Goal: Information Seeking & Learning: Find specific fact

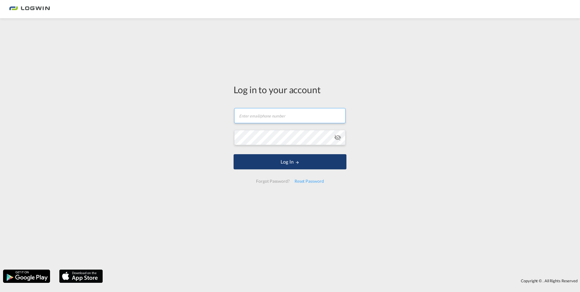
type input "[PERSON_NAME][EMAIL_ADDRESS][DOMAIN_NAME]"
click at [303, 164] on button "Log In" at bounding box center [290, 161] width 113 height 15
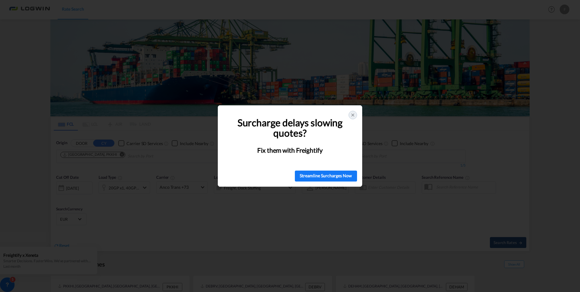
click at [352, 114] on icon at bounding box center [353, 115] width 5 height 5
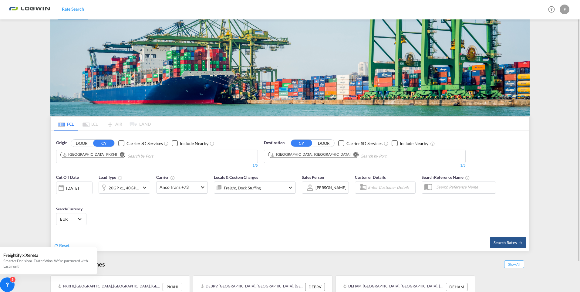
click at [120, 155] on md-icon "Remove" at bounding box center [122, 154] width 5 height 5
click at [354, 154] on md-icon "Remove" at bounding box center [356, 154] width 5 height 5
click at [319, 154] on body "Rate Search Rate Search Help Resources Product Release F My Profile Logout FCL …" at bounding box center [290, 146] width 580 height 292
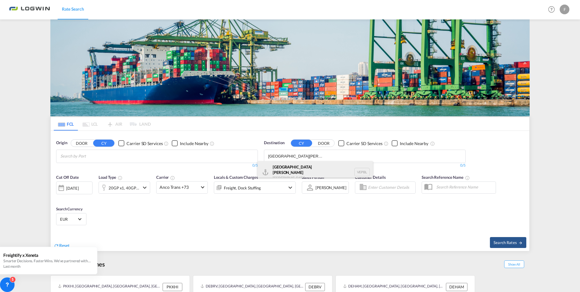
type input "[GEOGRAPHIC_DATA][PERSON_NAME]"
click at [305, 167] on div "[GEOGRAPHIC_DATA][PERSON_NAME] [GEOGRAPHIC_DATA] VEPBL" at bounding box center [315, 172] width 115 height 22
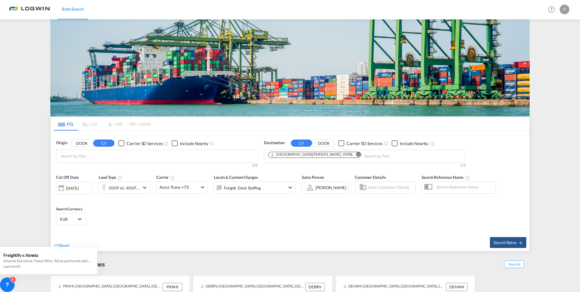
click at [70, 158] on body "Rate Search Rate Search Help Resources Product Release F My Profile Logout FCL …" at bounding box center [290, 146] width 580 height 292
click at [70, 158] on input "Chips input." at bounding box center [89, 156] width 58 height 10
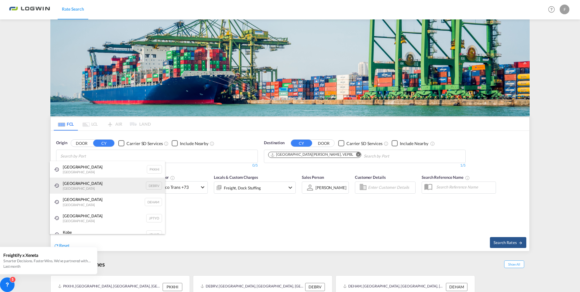
click at [83, 183] on div "[GEOGRAPHIC_DATA] [GEOGRAPHIC_DATA] DEBRV" at bounding box center [107, 186] width 115 height 16
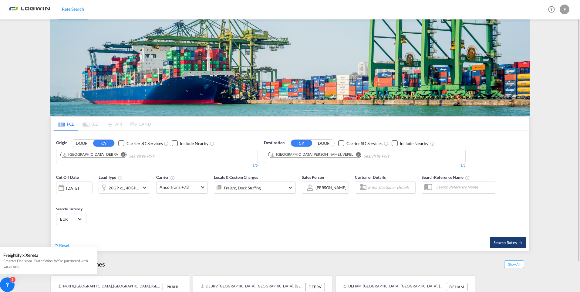
click at [514, 243] on span "Search Rates" at bounding box center [508, 242] width 29 height 5
type input "DEBRV to VEPBL / [DATE]"
